Goal: Find specific page/section: Find specific page/section

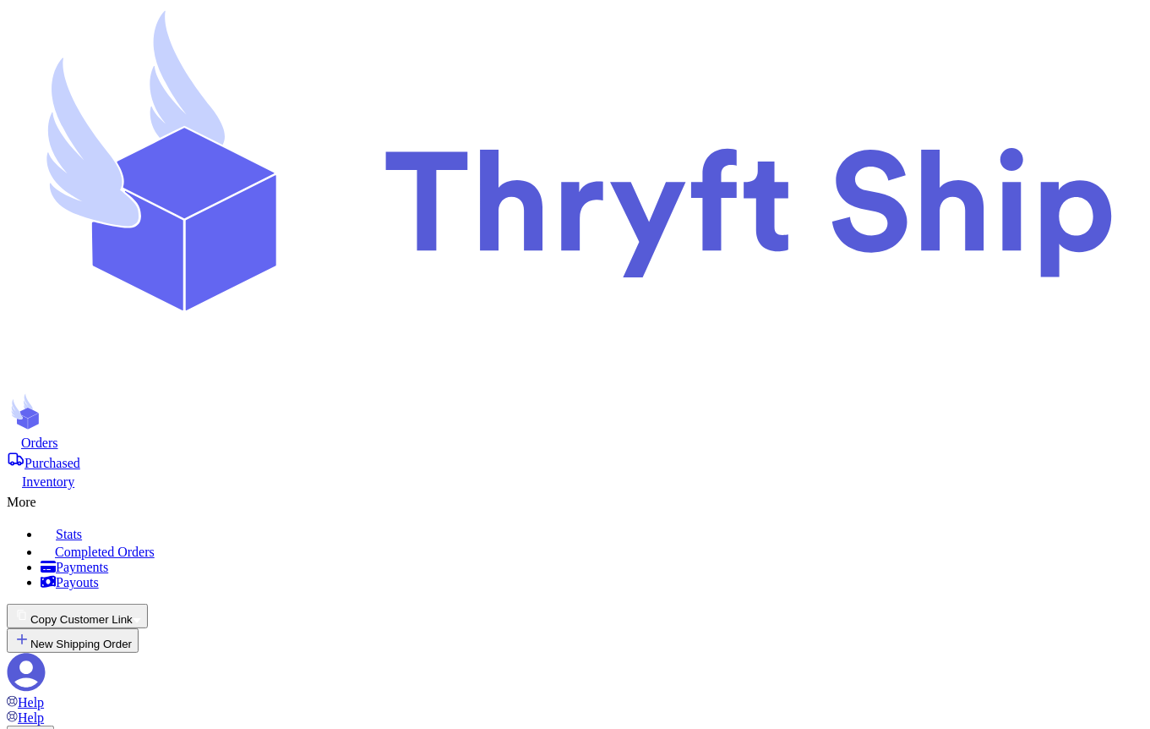
scroll to position [860, 0]
